Goal: Task Accomplishment & Management: Manage account settings

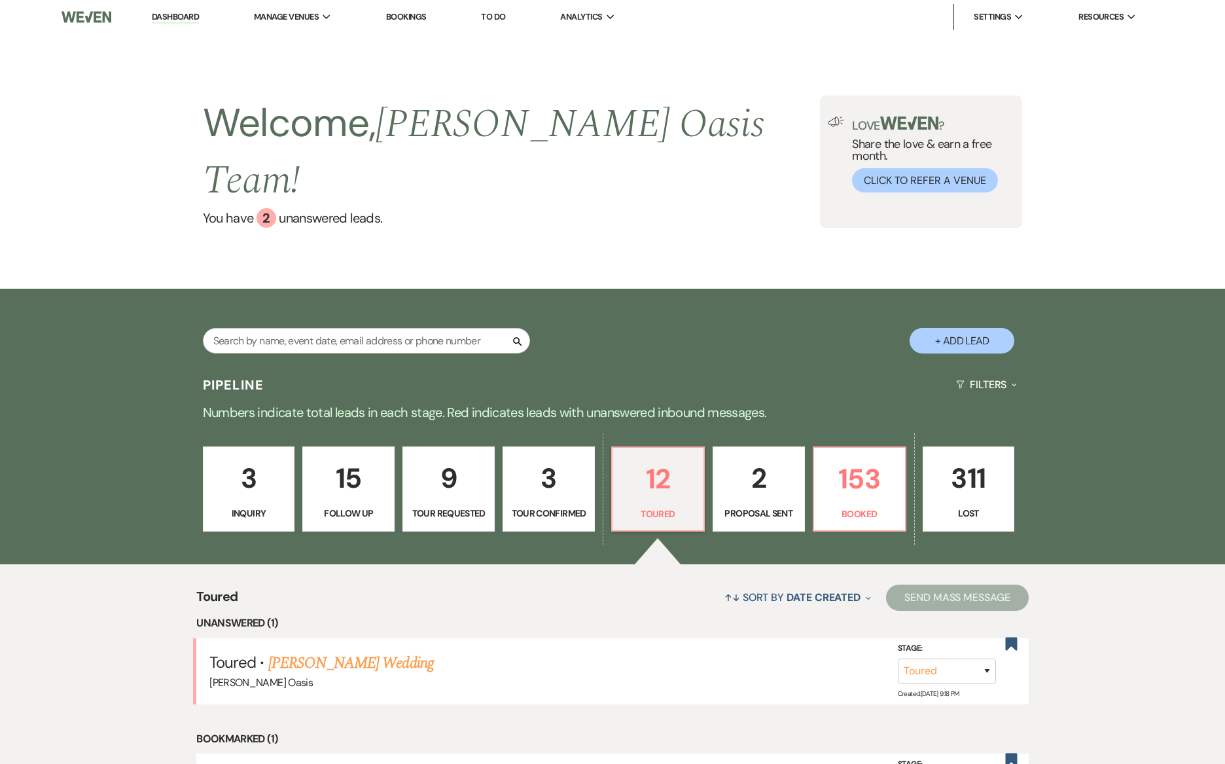
select select "5"
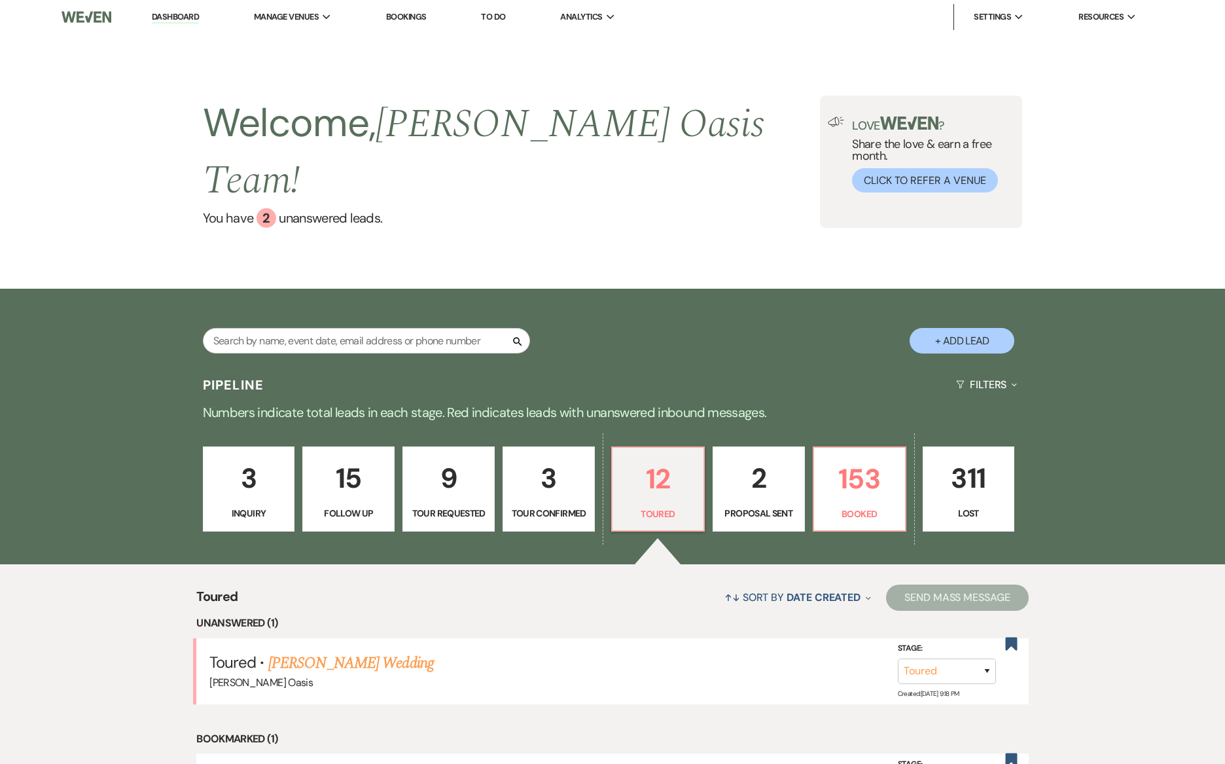
select select "5"
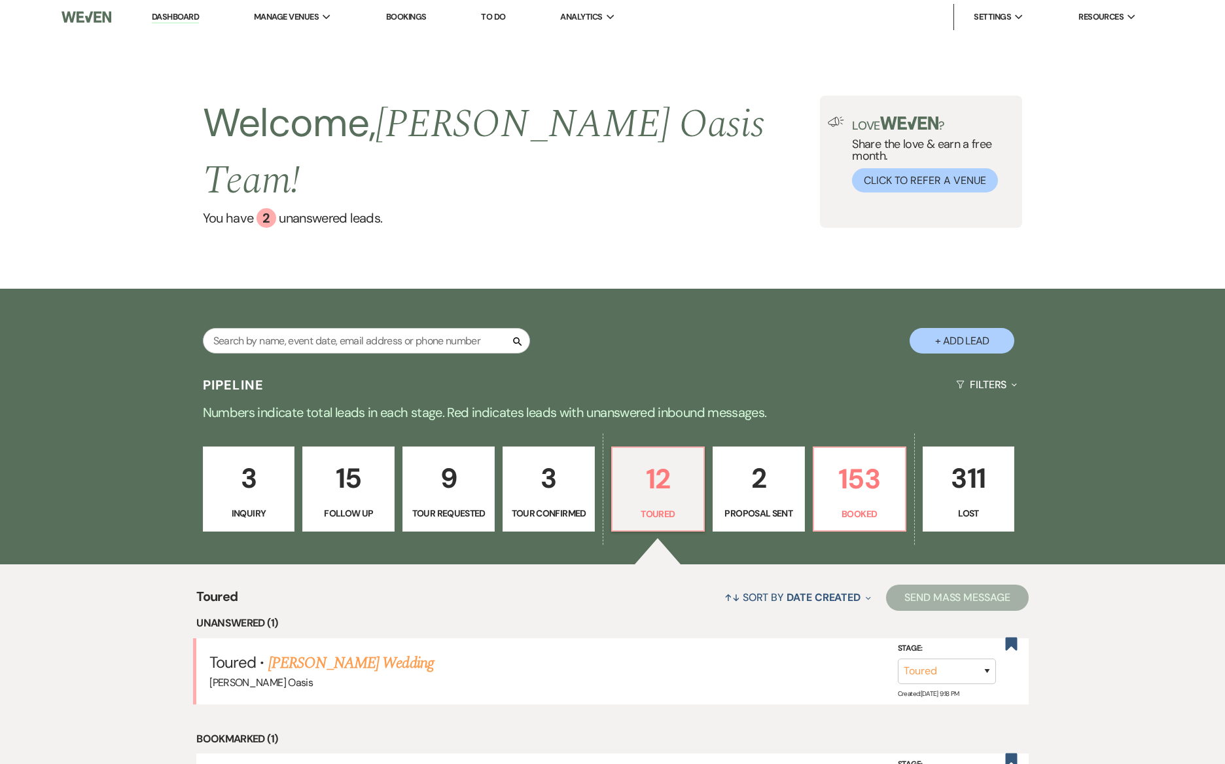
select select "5"
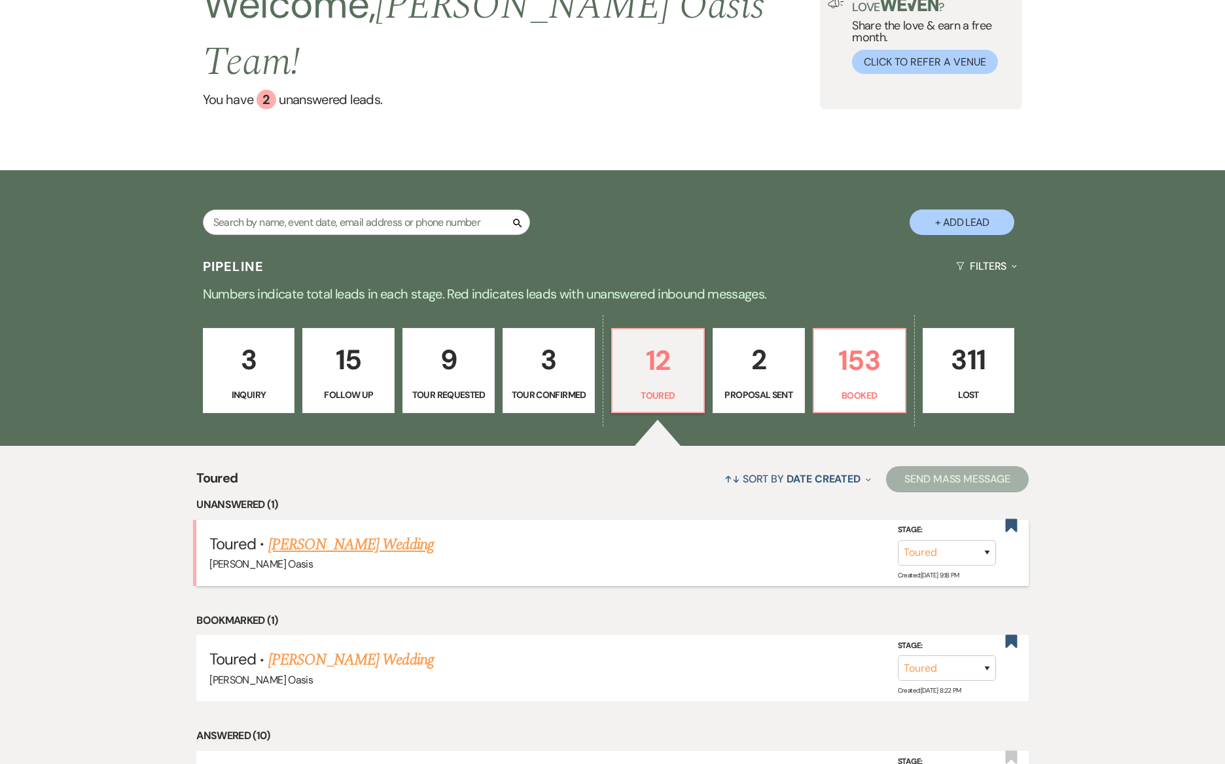
click at [344, 533] on link "[PERSON_NAME] Wedding" at bounding box center [351, 545] width 166 height 24
select select "5"
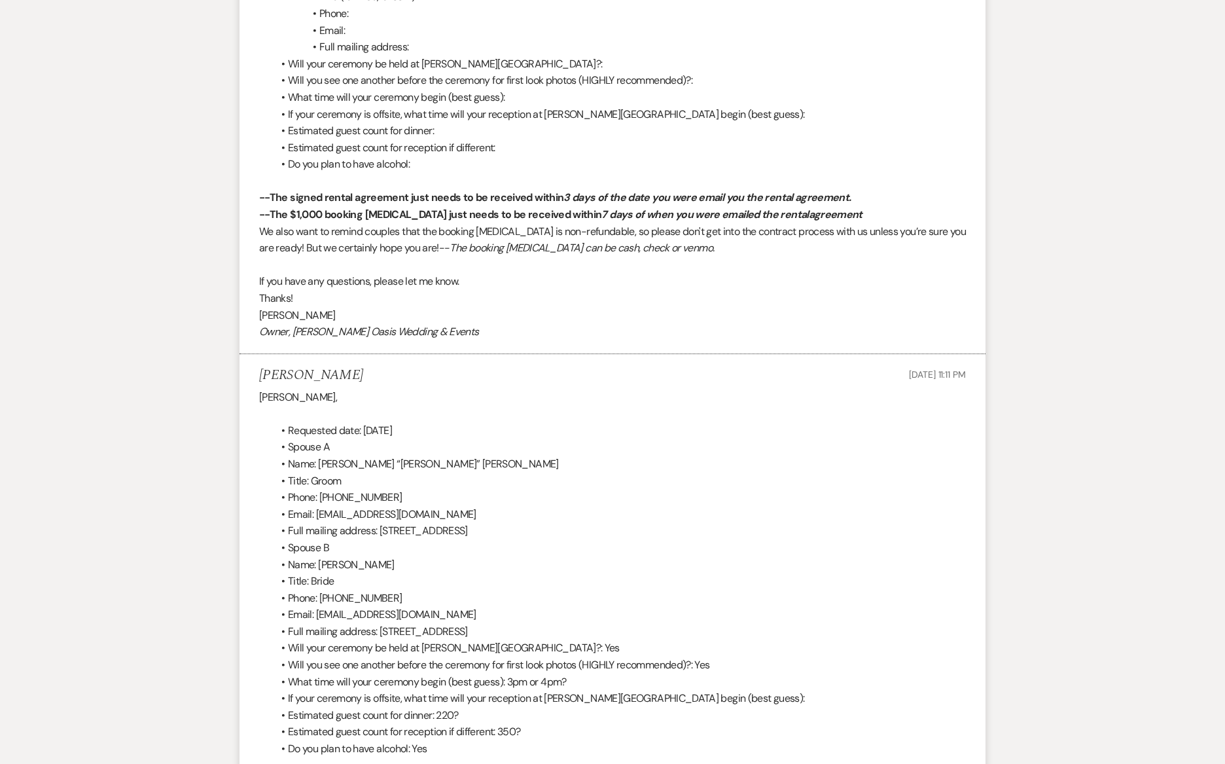
scroll to position [6223, 0]
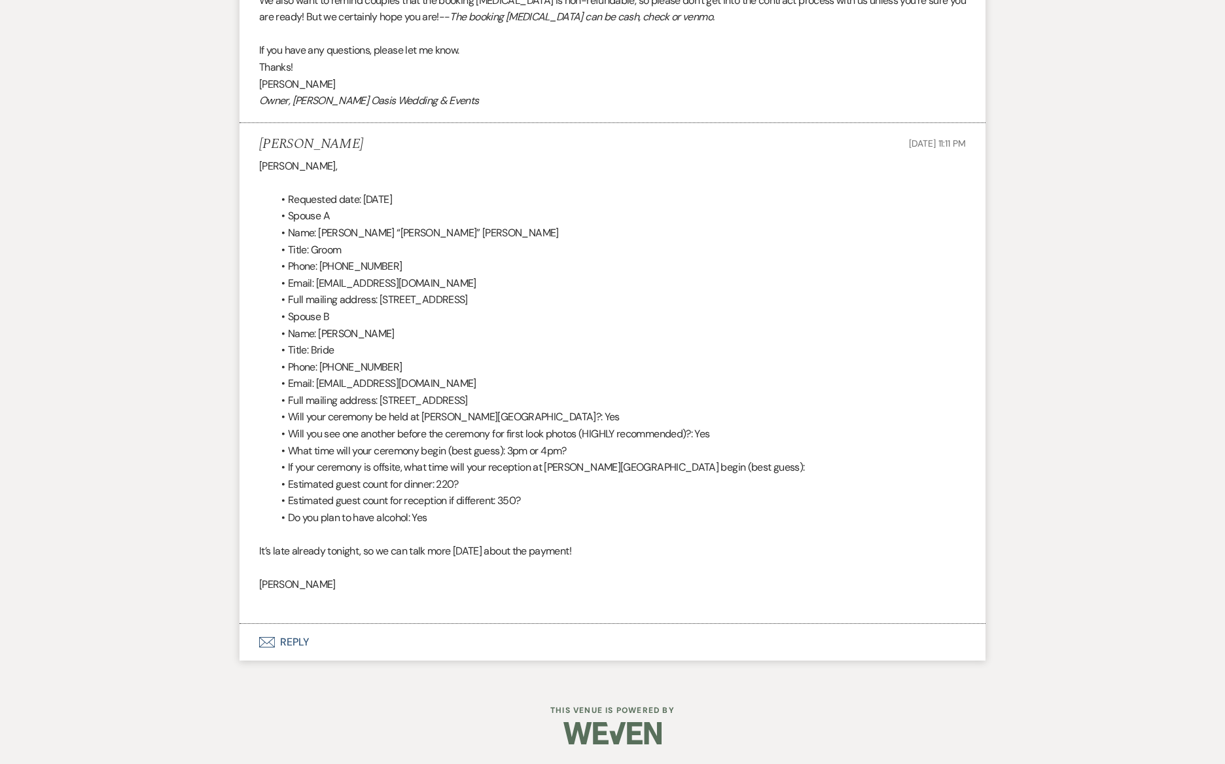
drag, startPoint x: 363, startPoint y: 199, endPoint x: 505, endPoint y: 194, distance: 141.4
click at [505, 194] on li "Requested date: [DATE]" at bounding box center [619, 199] width 694 height 17
copy span "[DATE]"
